Goal: Task Accomplishment & Management: Use online tool/utility

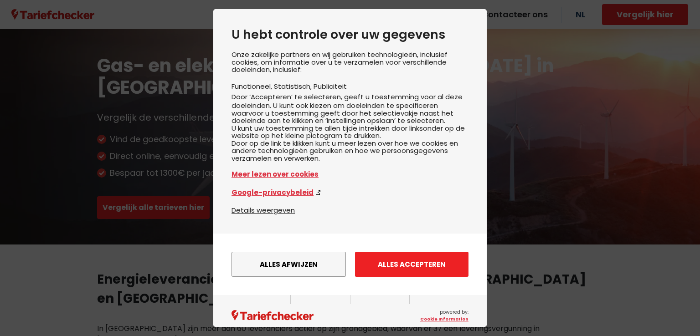
click at [384, 277] on button "Alles accepteren" at bounding box center [411, 264] width 113 height 25
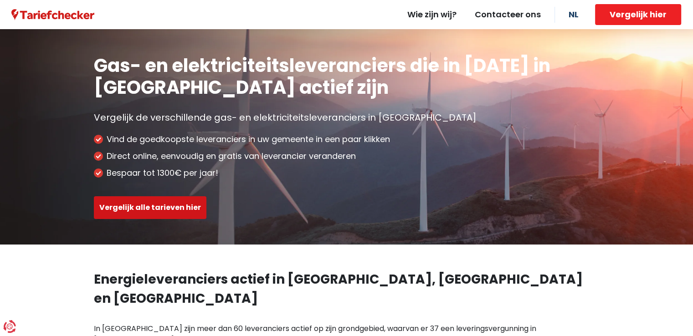
click at [159, 200] on button "Vergelijk alle tarieven hier" at bounding box center [150, 207] width 113 height 23
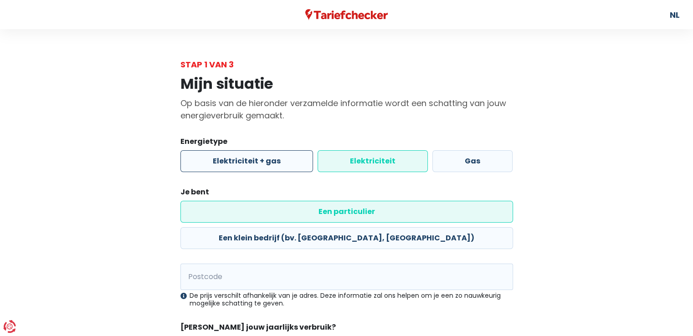
click at [300, 162] on label "Elektriciteit + gas" at bounding box center [246, 161] width 133 height 22
click at [300, 162] on input "Elektriciteit + gas" at bounding box center [246, 161] width 133 height 22
radio input "true"
radio input "false"
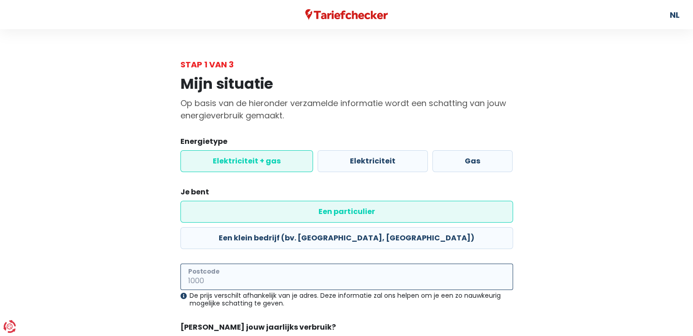
click at [377, 264] on input "Postcode" at bounding box center [346, 277] width 333 height 26
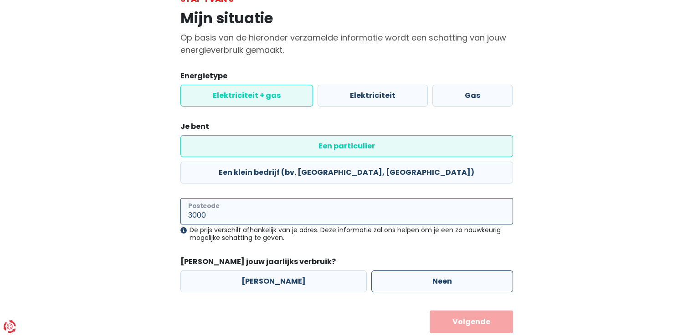
type input "3000"
click at [390, 271] on label "Neen" at bounding box center [442, 282] width 142 height 22
click at [390, 271] on input "Neen" at bounding box center [442, 282] width 142 height 22
radio input "true"
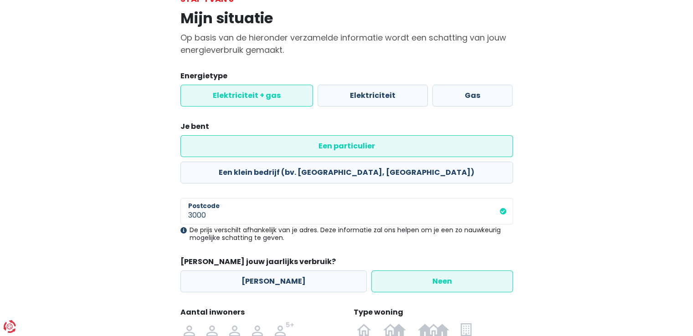
scroll to position [162, 0]
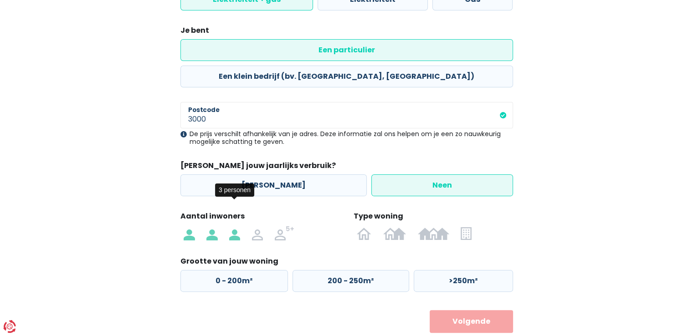
click at [233, 226] on img at bounding box center [234, 233] width 11 height 15
click at [233, 226] on input "radio" at bounding box center [234, 233] width 23 height 15
radio input "true"
